Goal: Find specific page/section: Find specific page/section

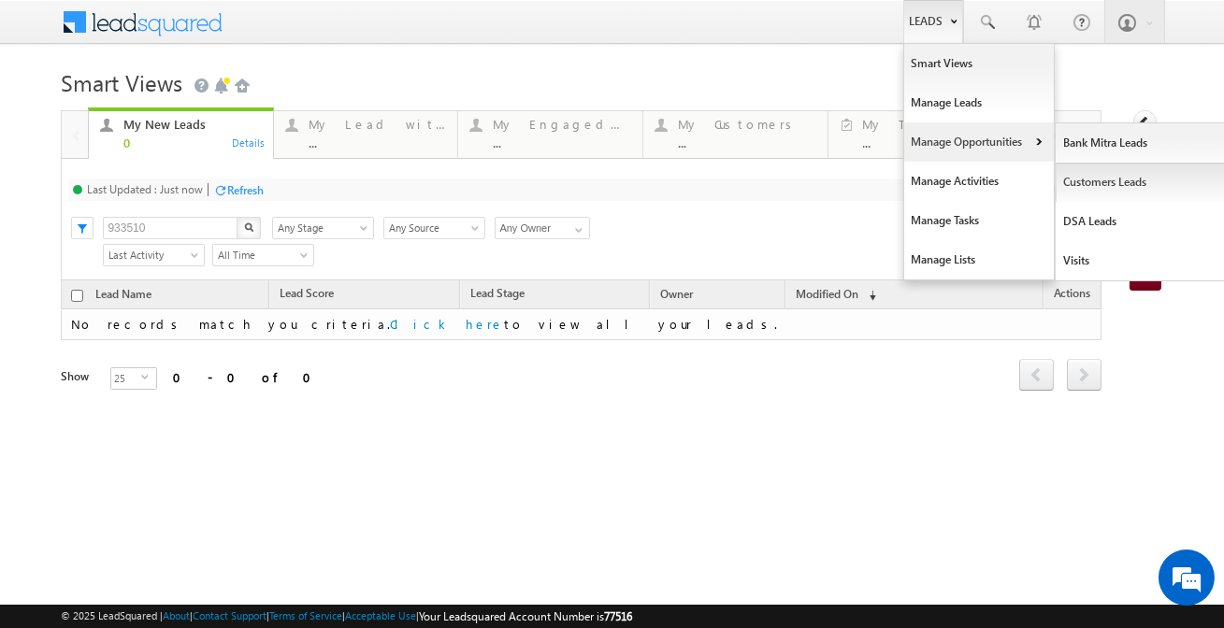
click at [1079, 190] on link "Customers Leads" at bounding box center [1141, 182] width 171 height 39
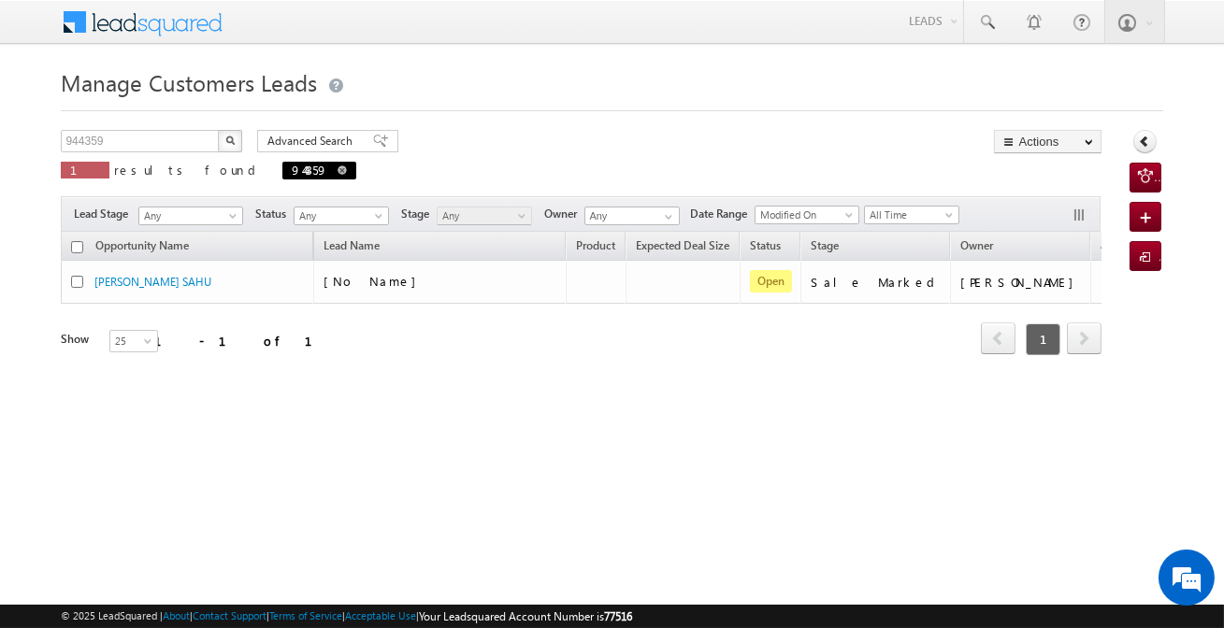
click at [338, 167] on span at bounding box center [342, 170] width 9 height 9
type input "Search Customers Leads"
